Goal: Information Seeking & Learning: Learn about a topic

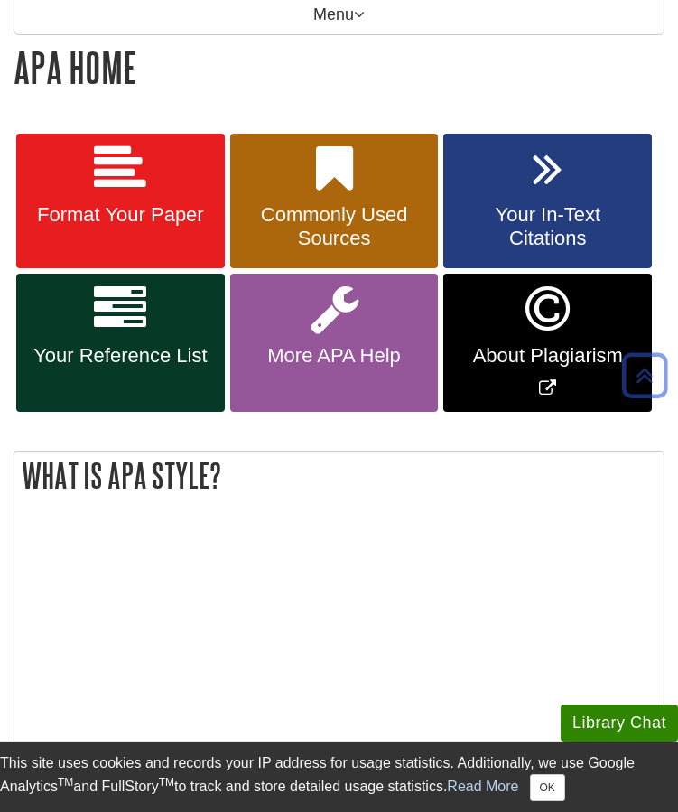
scroll to position [282, 0]
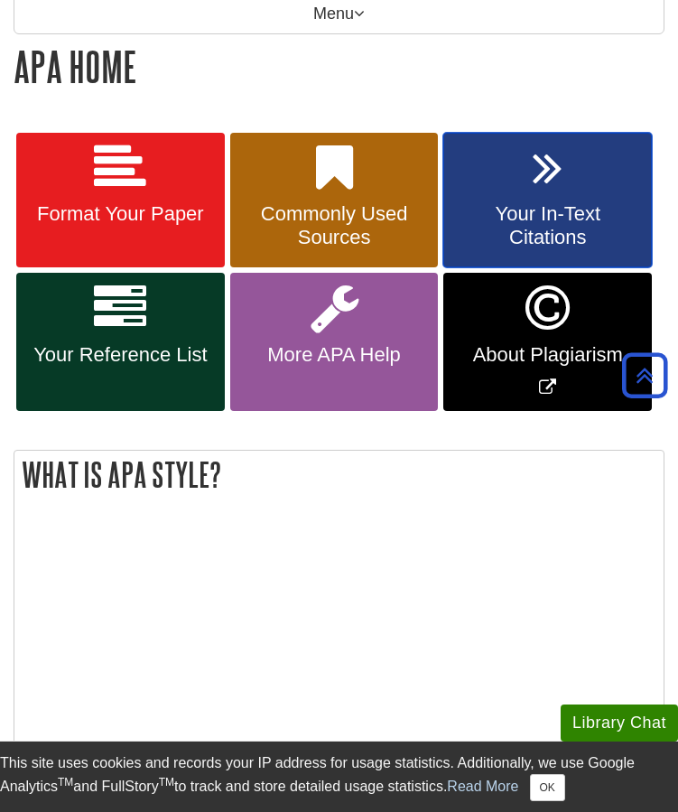
click at [528, 225] on span "Your In-Text Citations" at bounding box center [548, 225] width 182 height 47
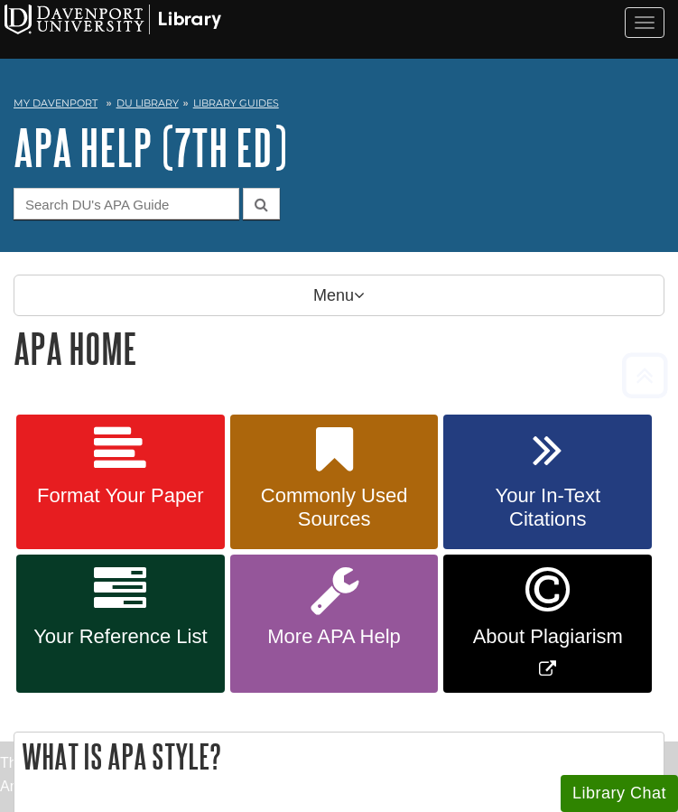
scroll to position [282, 0]
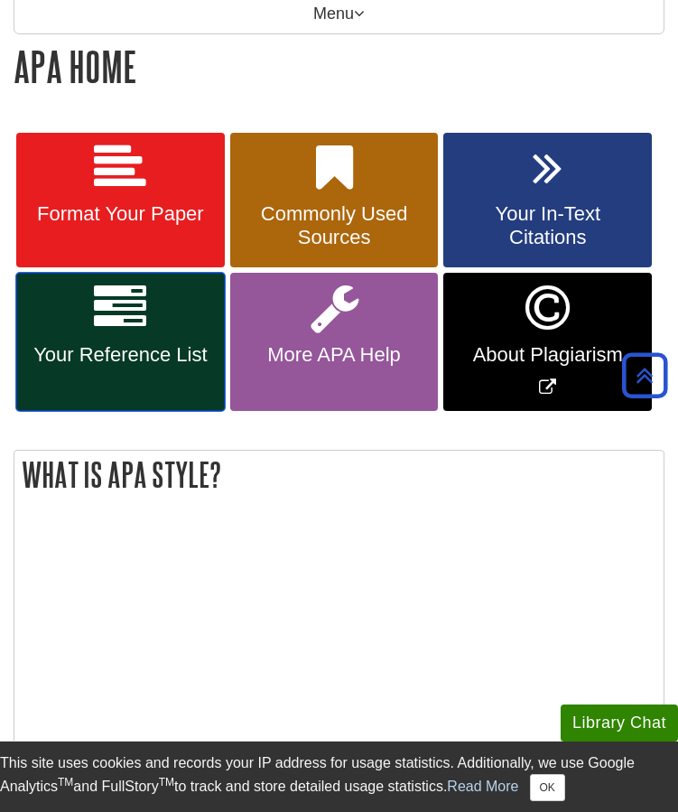
click at [165, 359] on span "Your Reference List" at bounding box center [121, 354] width 182 height 23
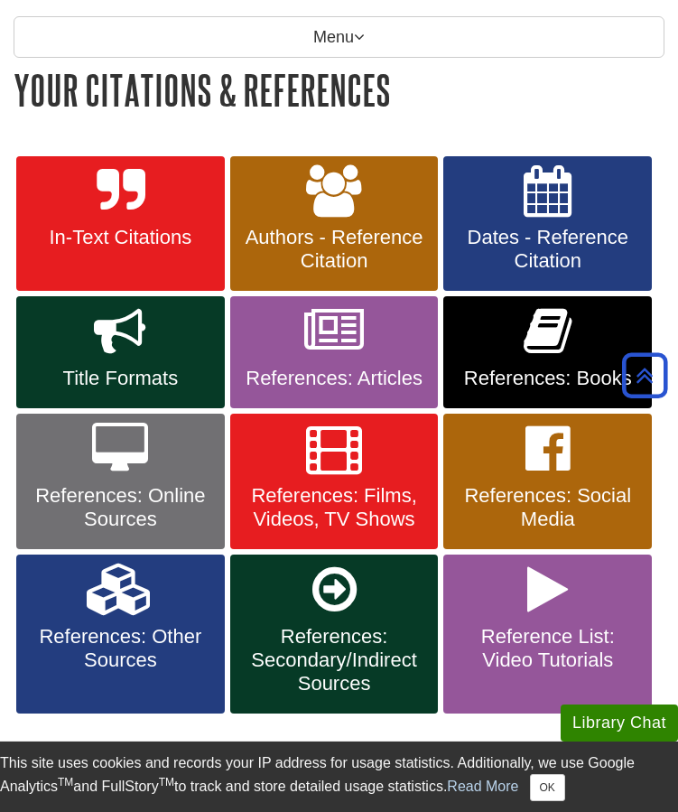
scroll to position [249, 0]
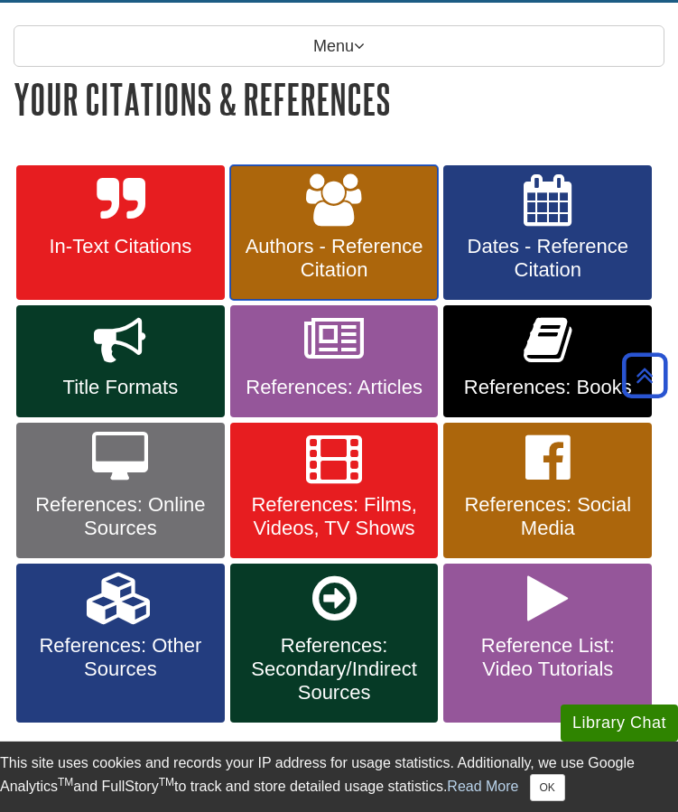
click at [353, 265] on span "Authors - Reference Citation" at bounding box center [335, 258] width 182 height 47
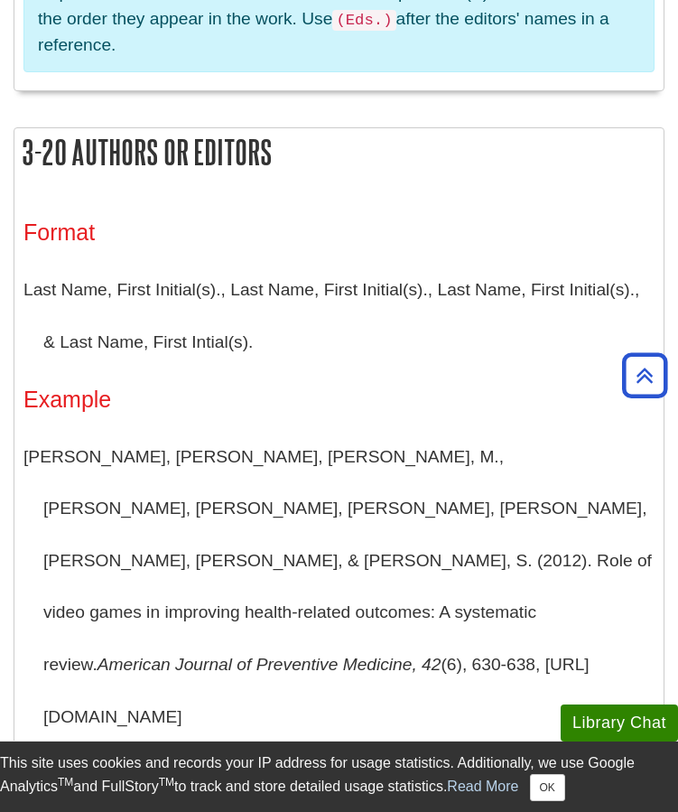
scroll to position [1837, 0]
